Goal: Task Accomplishment & Management: Complete application form

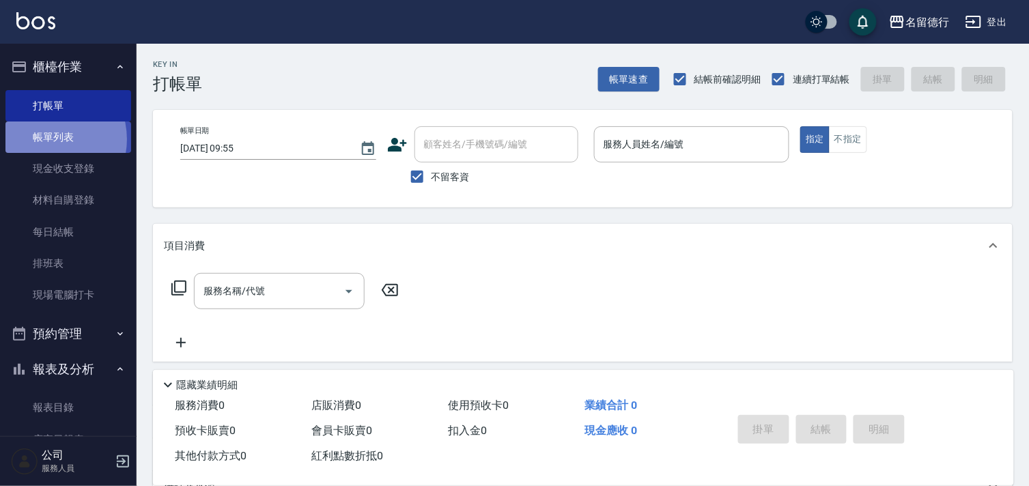
click at [45, 139] on link "帳單列表" at bounding box center [68, 137] width 126 height 31
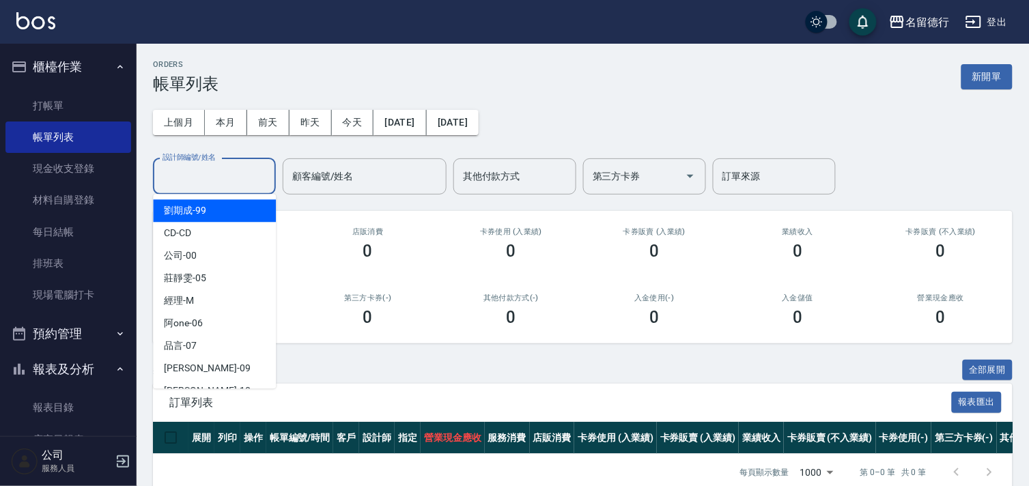
click at [203, 175] on input "設計師編號/姓名" at bounding box center [214, 177] width 111 height 24
click at [266, 127] on button "前天" at bounding box center [268, 122] width 42 height 25
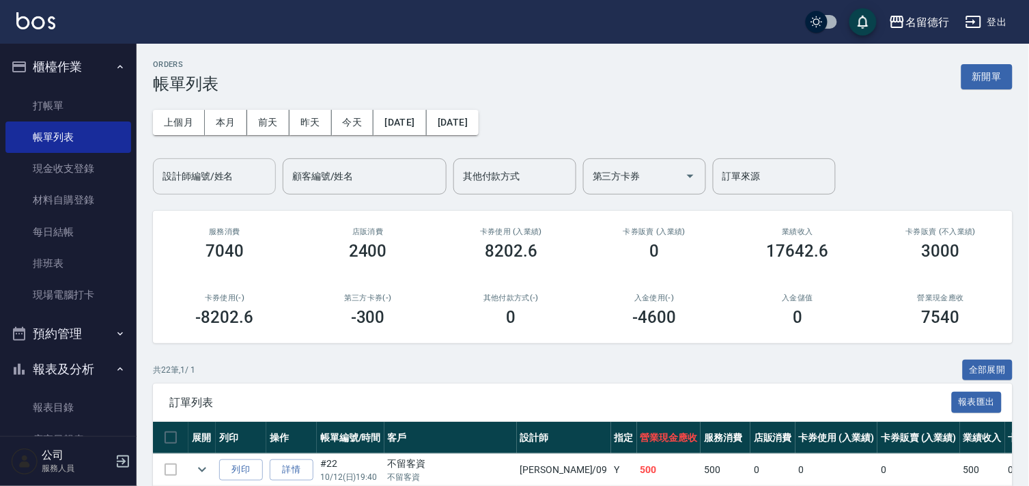
click at [203, 175] on input "設計師編號/姓名" at bounding box center [214, 177] width 111 height 24
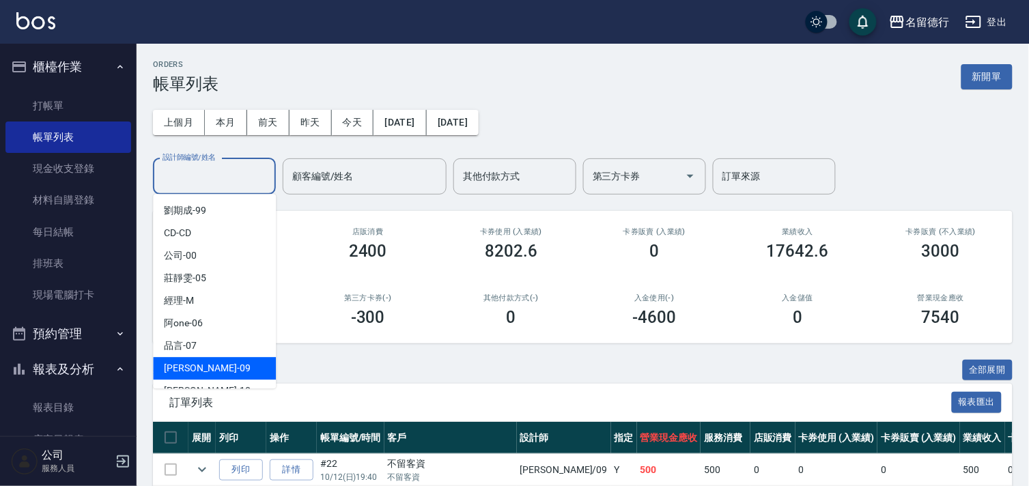
click at [182, 371] on span "[PERSON_NAME] -09" at bounding box center [207, 368] width 86 height 14
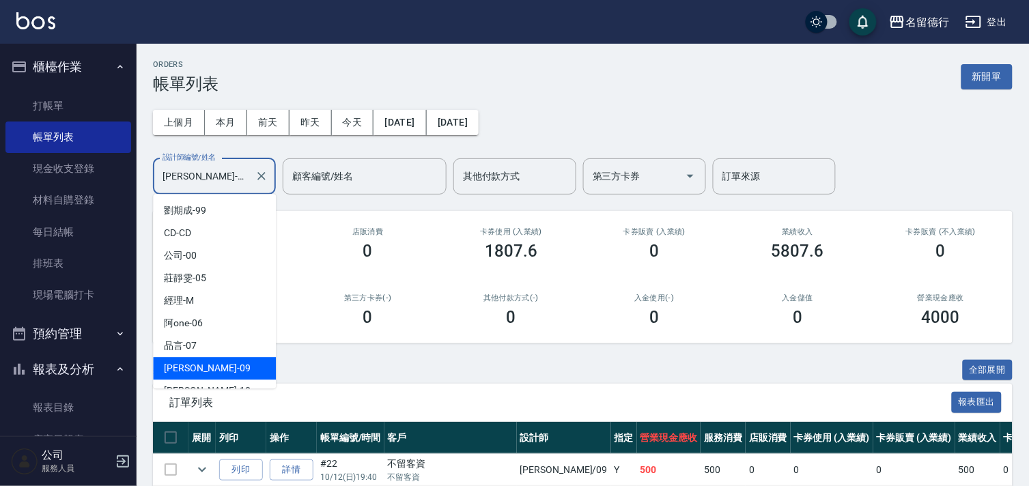
click at [188, 178] on input "[PERSON_NAME]-09" at bounding box center [204, 177] width 90 height 24
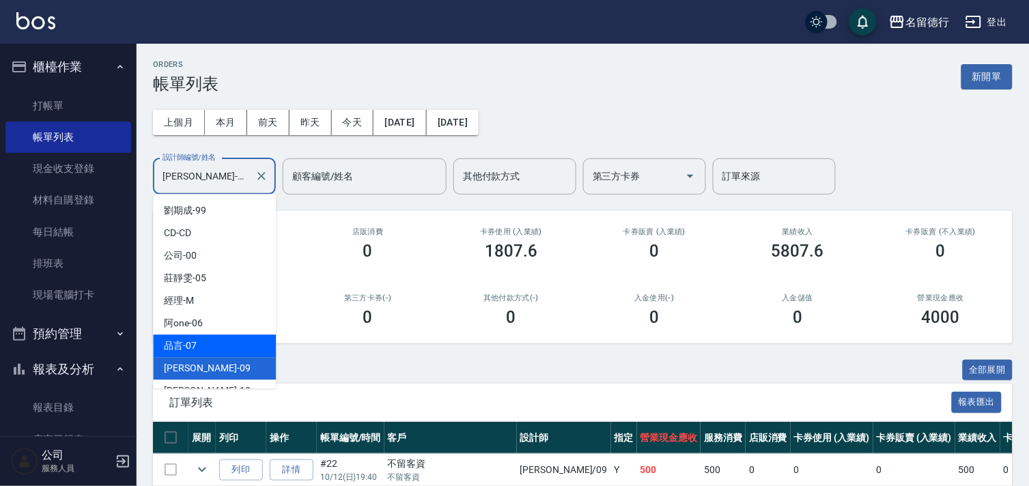
click at [181, 339] on span "品言 -07" at bounding box center [180, 346] width 33 height 14
type input "品言-07"
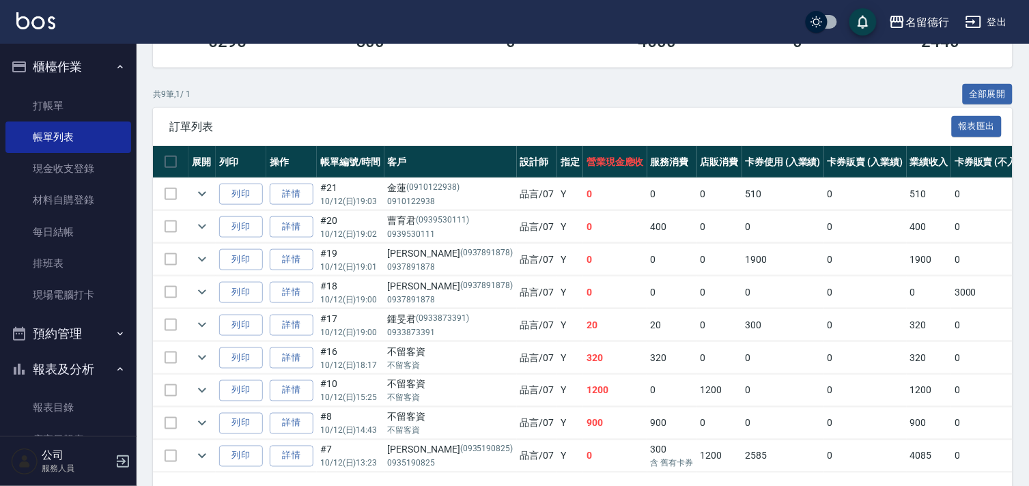
scroll to position [303, 0]
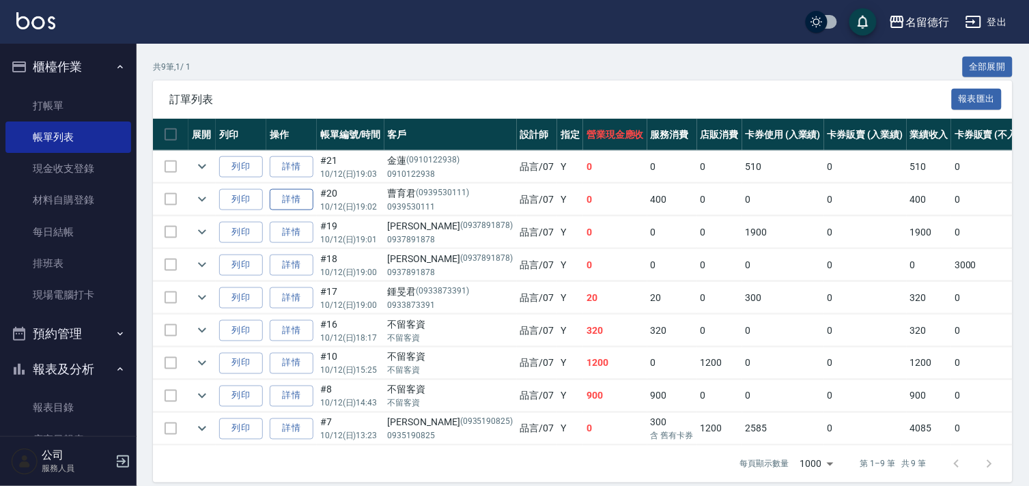
click at [298, 202] on link "詳情" at bounding box center [292, 199] width 44 height 21
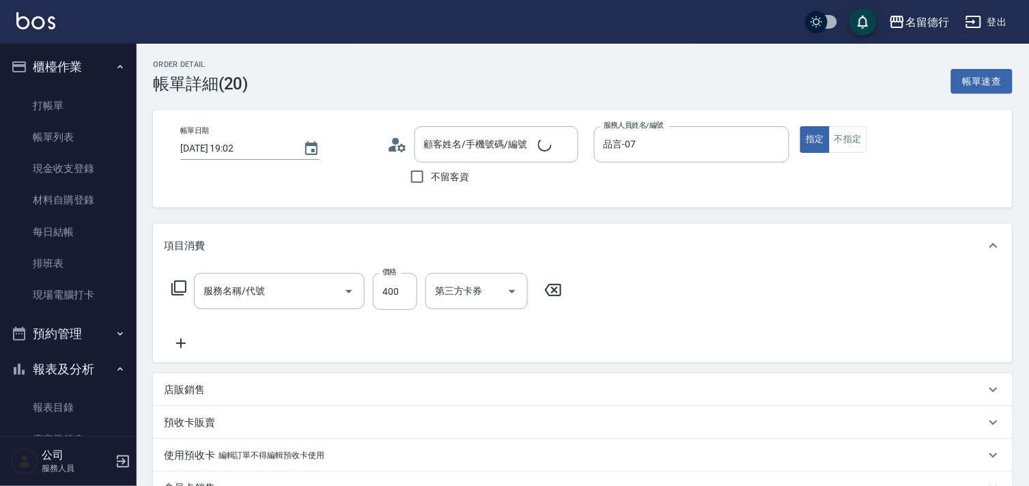
type input "[DATE] 19:02"
type input "品言-07"
type input "剪髮(301)"
type input "[PERSON_NAME]/0939530111/0939530111"
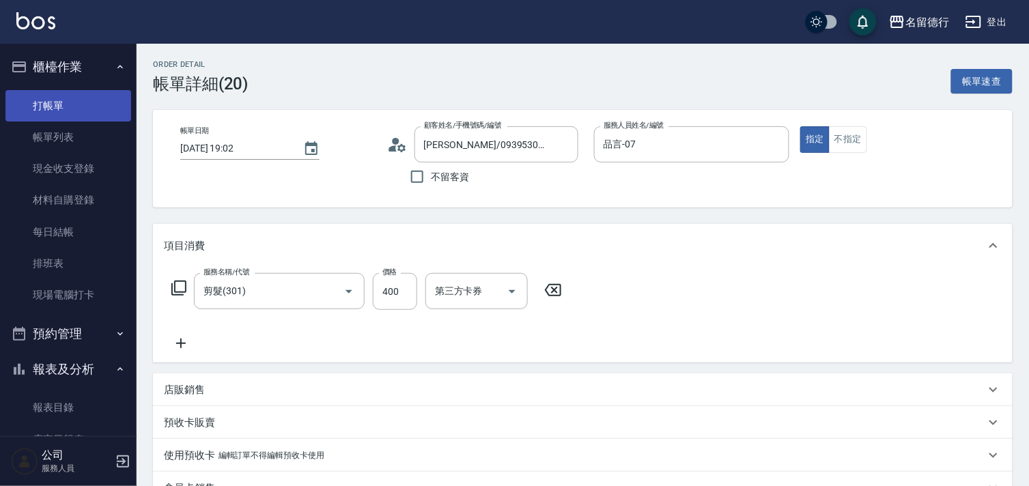
click at [80, 98] on link "打帳單" at bounding box center [68, 105] width 126 height 31
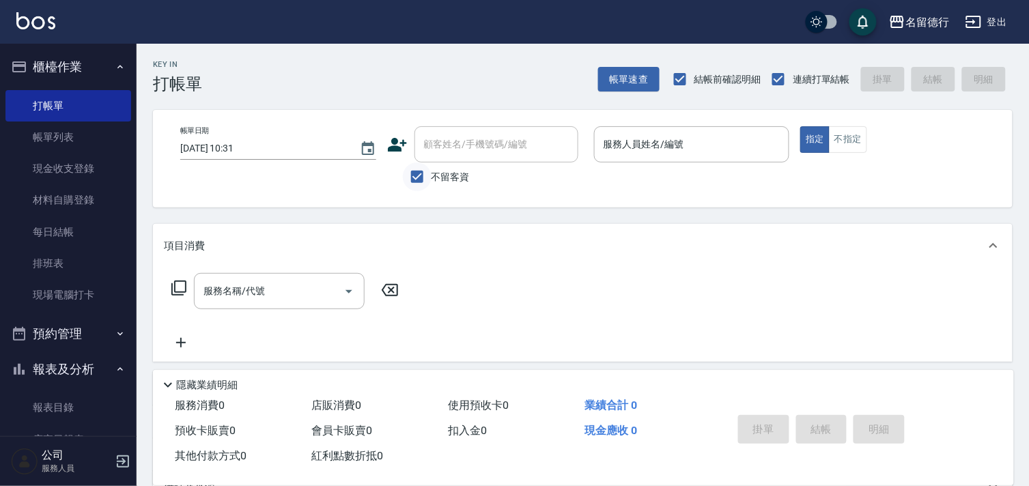
click at [415, 176] on input "不留客資" at bounding box center [417, 177] width 29 height 29
checkbox input "false"
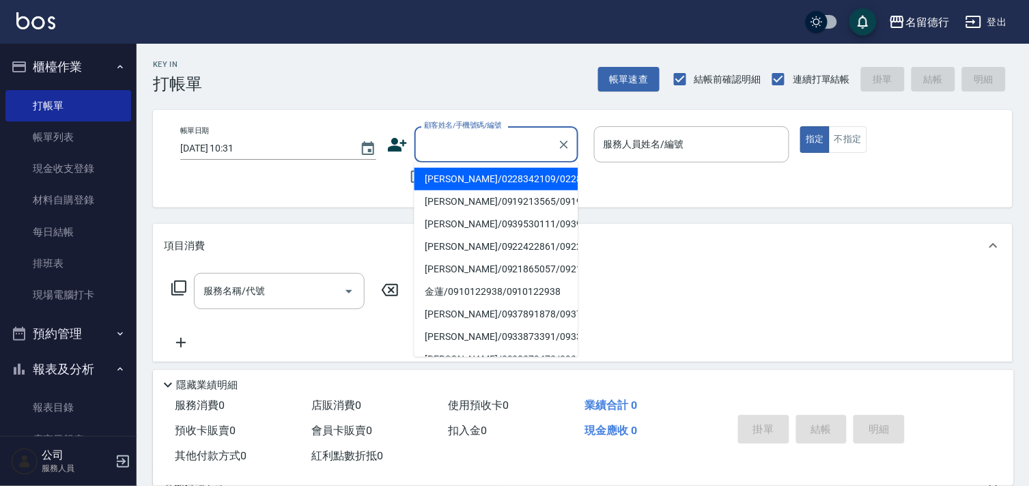
click at [431, 149] on div "顧客姓名/手機號碼/編號 顧客姓名/手機號碼/編號" at bounding box center [496, 144] width 164 height 36
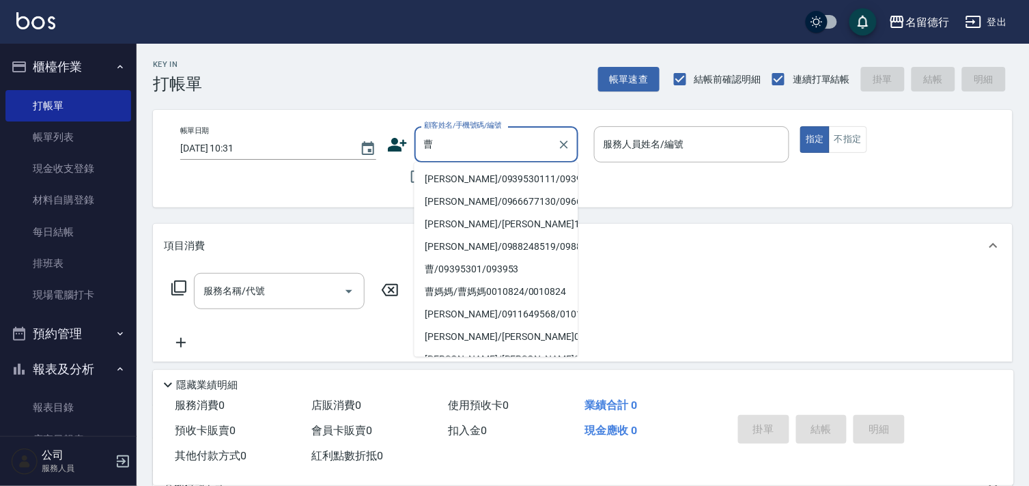
click at [457, 175] on li "[PERSON_NAME]/0939530111/0939530111" at bounding box center [496, 179] width 164 height 23
type input "[PERSON_NAME]/0939530111/0939530111"
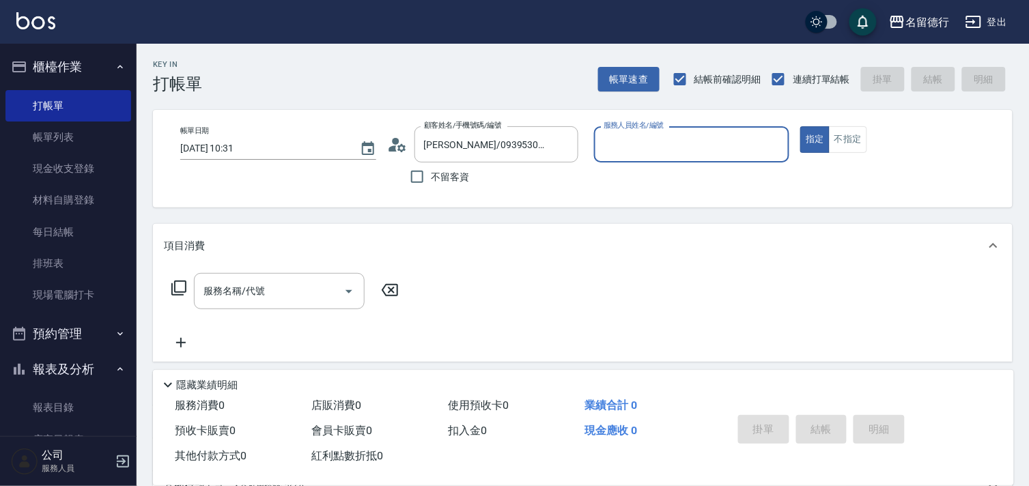
type input "品言-07"
click at [774, 138] on icon "Clear" at bounding box center [775, 145] width 14 height 14
click at [562, 141] on icon "Clear" at bounding box center [564, 145] width 8 height 8
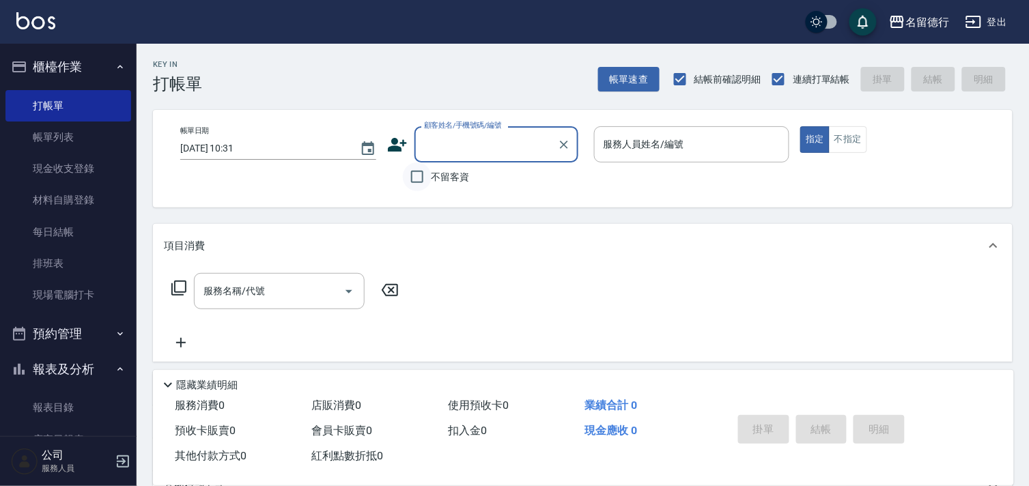
click at [420, 174] on input "不留客資" at bounding box center [417, 177] width 29 height 29
checkbox input "true"
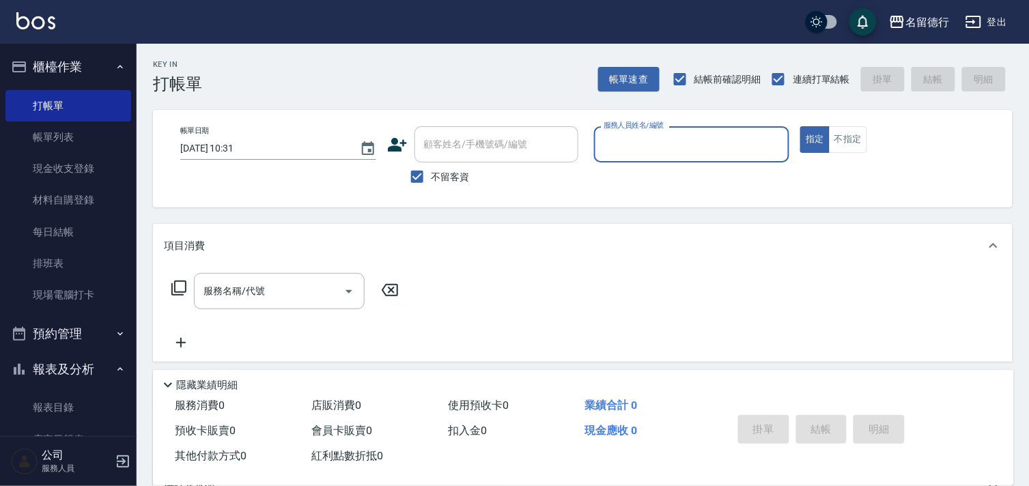
click at [624, 145] on input "服務人員姓名/編號" at bounding box center [692, 144] width 184 height 24
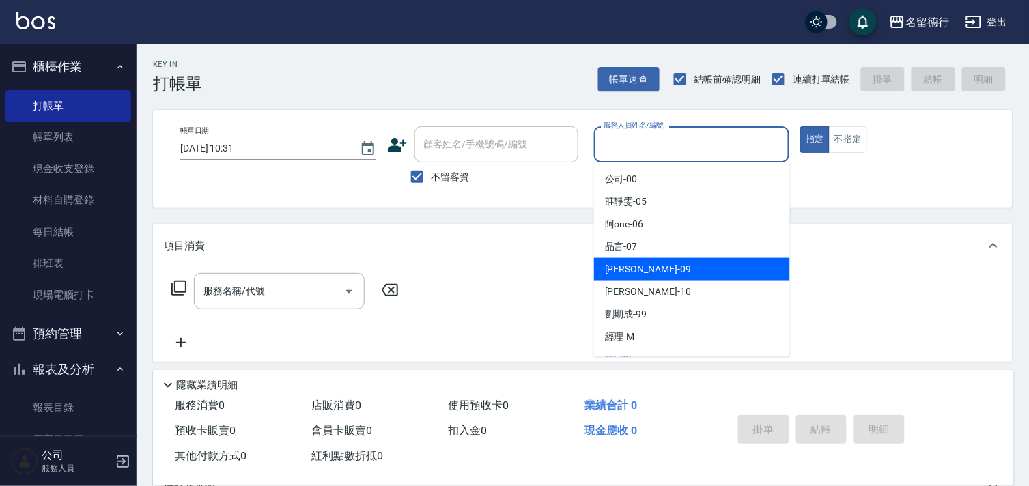
click at [620, 264] on span "[PERSON_NAME] -09" at bounding box center [648, 269] width 86 height 14
type input "[PERSON_NAME]-09"
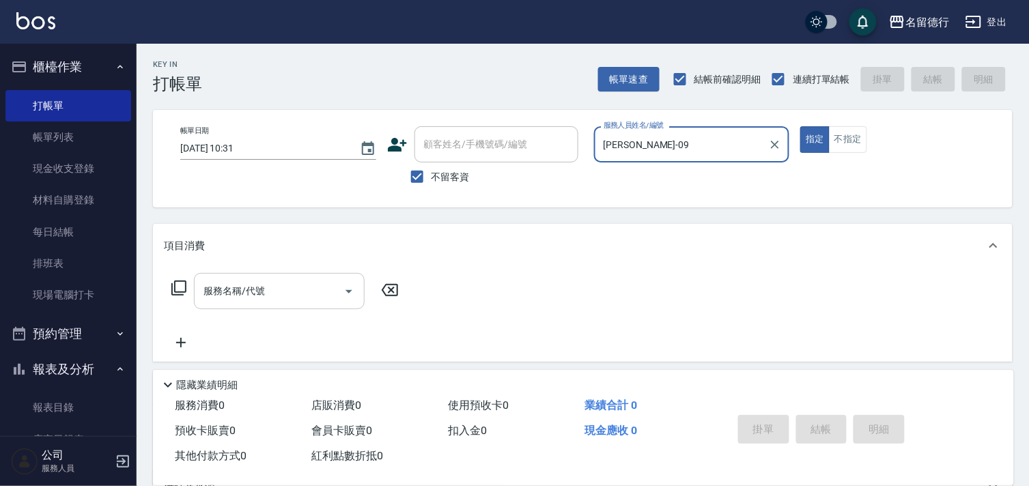
click at [288, 294] on input "服務名稱/代號" at bounding box center [269, 291] width 138 height 24
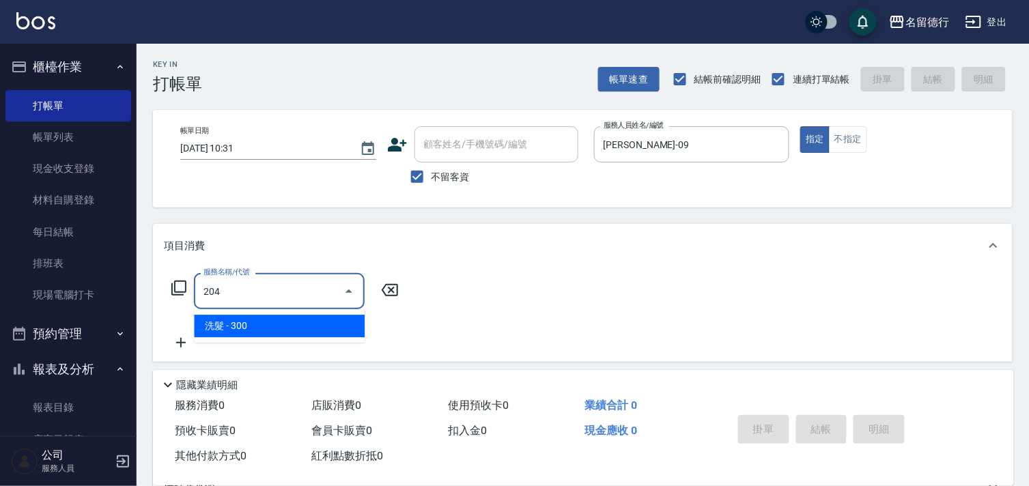
click at [271, 319] on span "洗髮 - 300" at bounding box center [279, 326] width 171 height 23
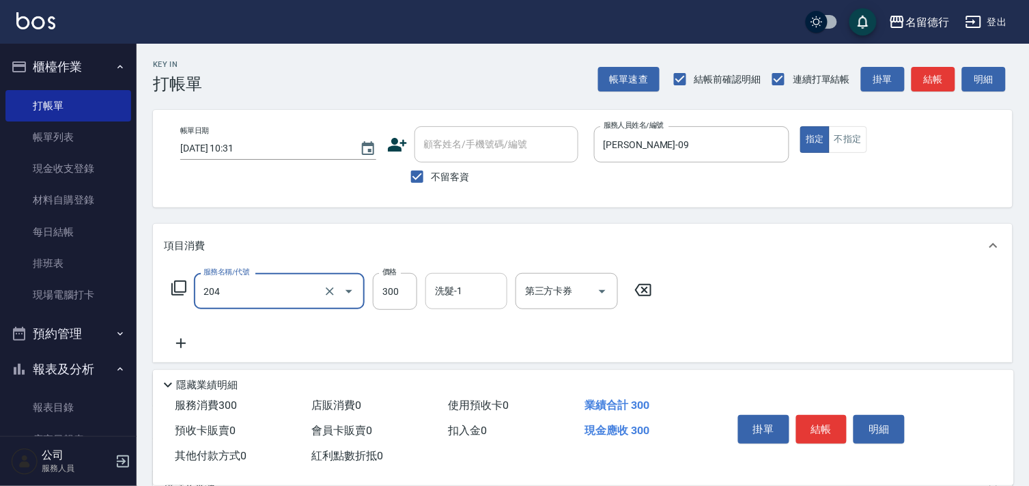
type input "洗髮(204)"
click at [462, 288] on input "洗髮-1" at bounding box center [467, 291] width 70 height 24
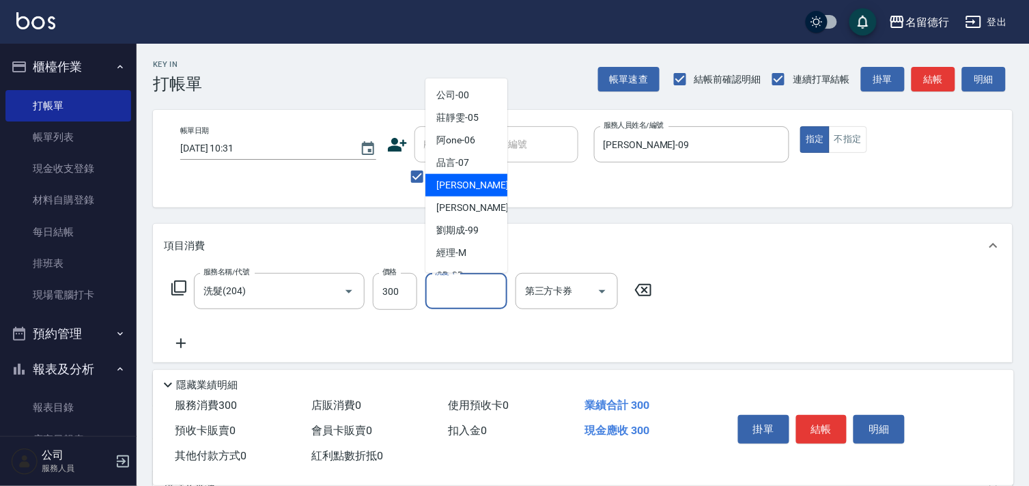
click at [462, 188] on span "[PERSON_NAME] -09" at bounding box center [479, 185] width 86 height 14
type input "[PERSON_NAME]-09"
